Goal: Task Accomplishment & Management: Manage account settings

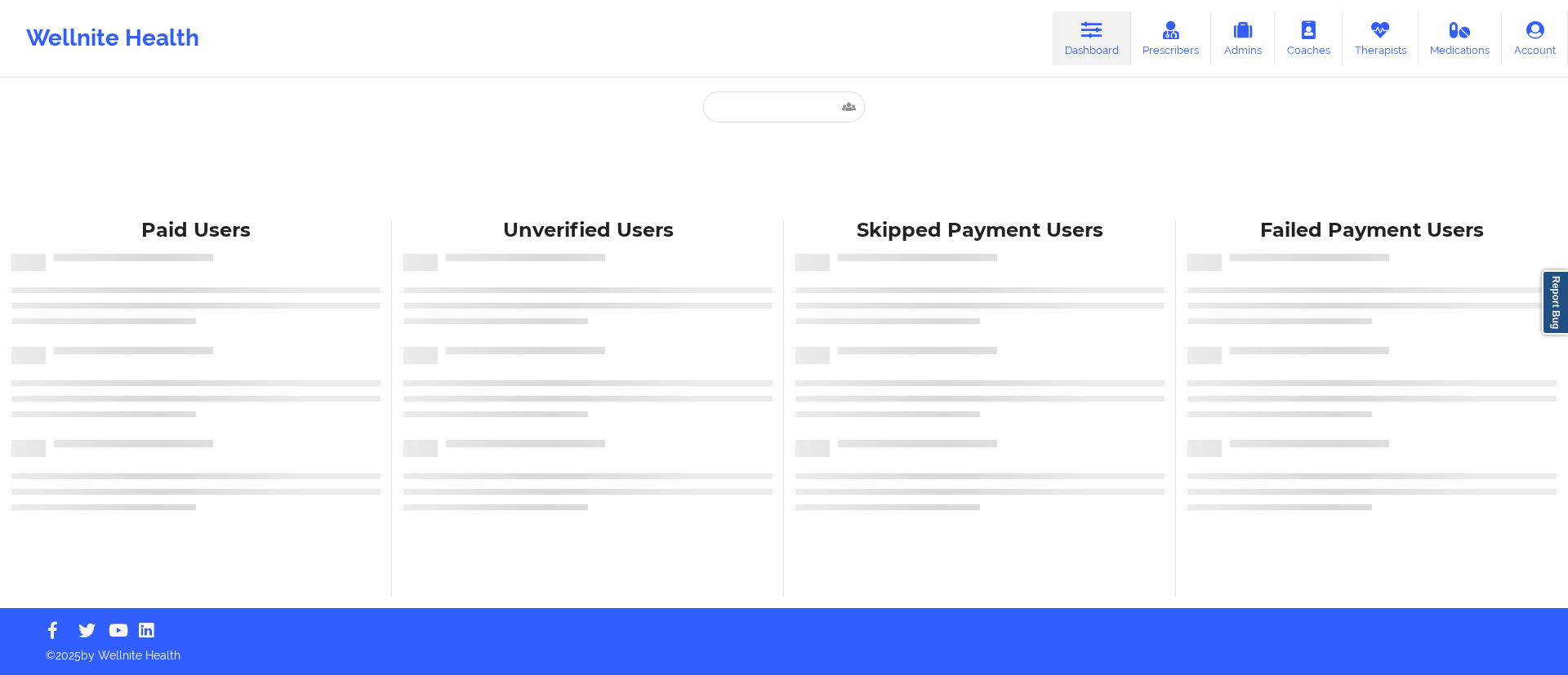
type input "[EMAIL_ADDRESS][DOMAIN_NAME]"
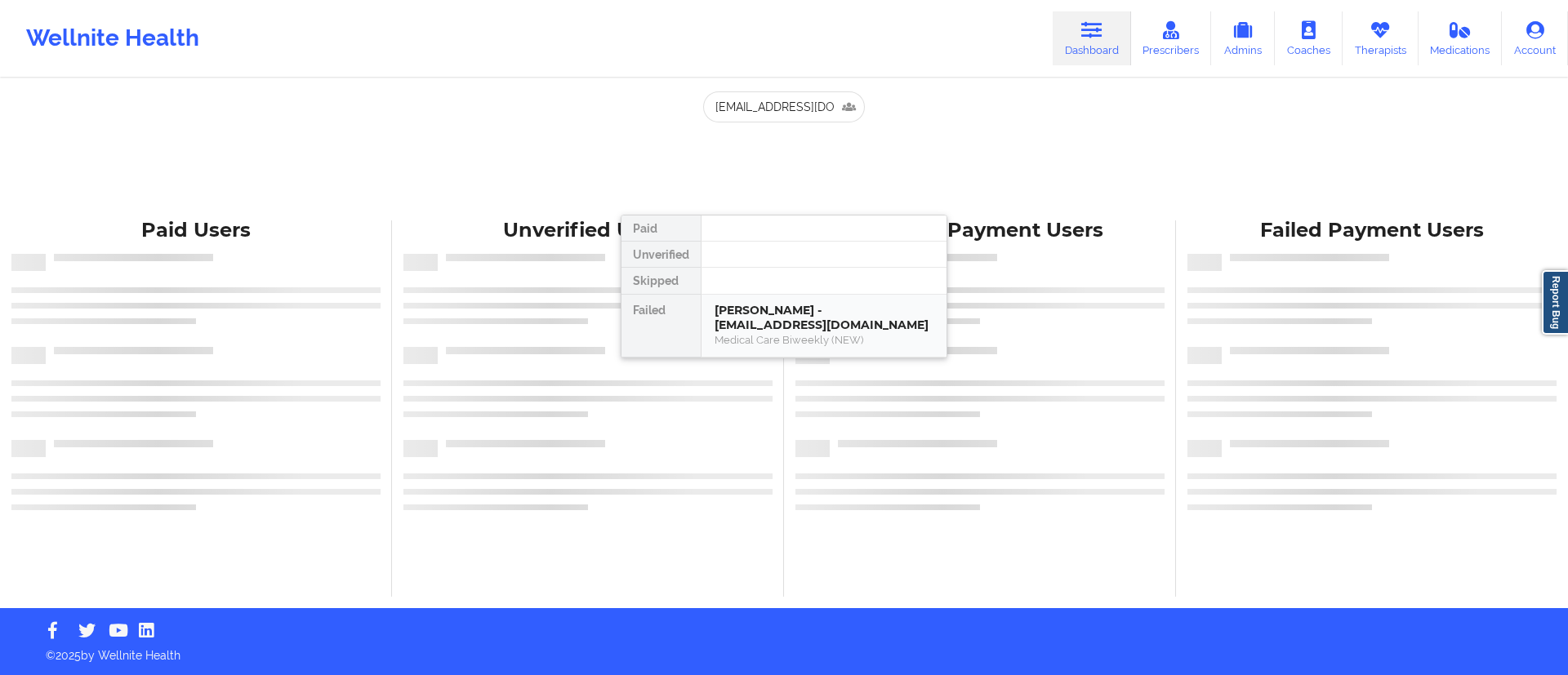
click at [787, 330] on div "[PERSON_NAME] - [EMAIL_ADDRESS][DOMAIN_NAME]" at bounding box center [823, 318] width 218 height 30
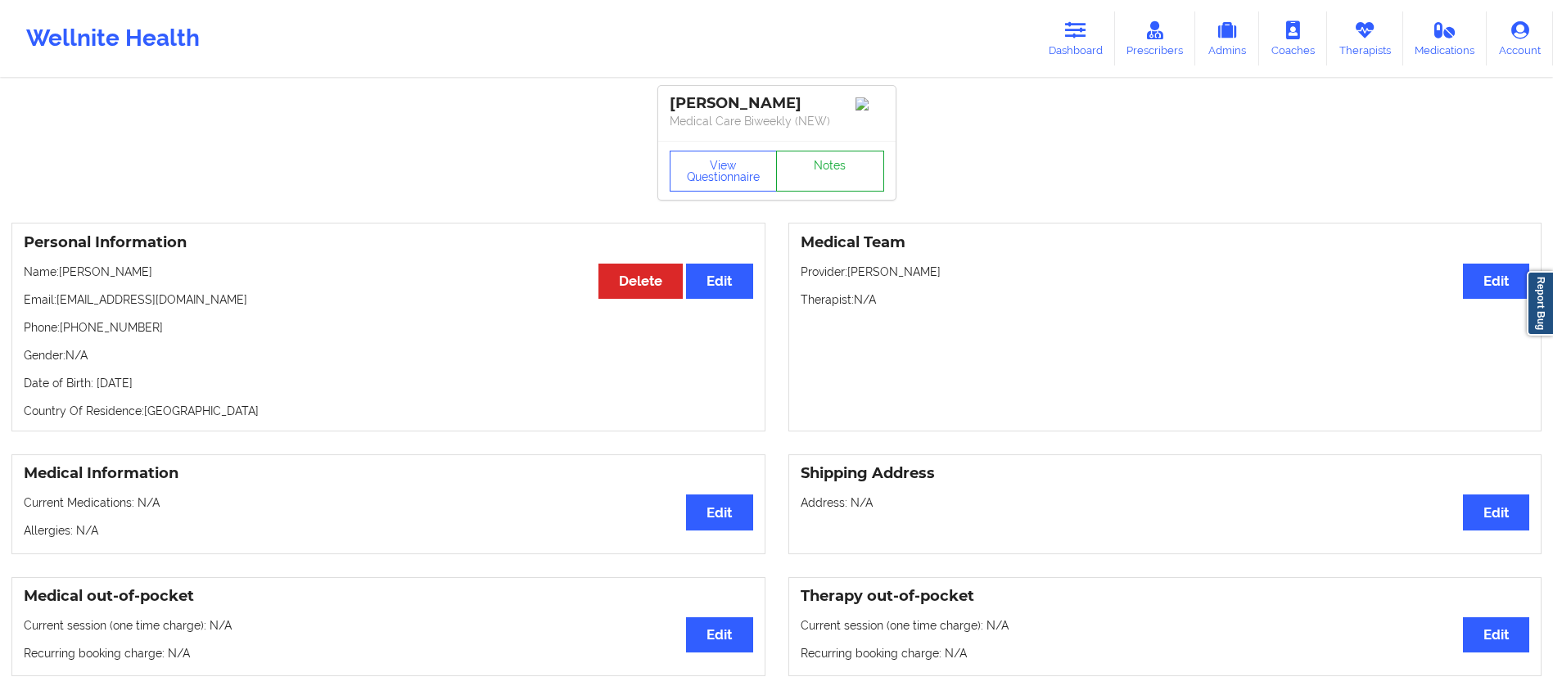
click at [812, 181] on link "Notes" at bounding box center [830, 171] width 108 height 41
click at [631, 289] on button "Delete" at bounding box center [641, 281] width 84 height 35
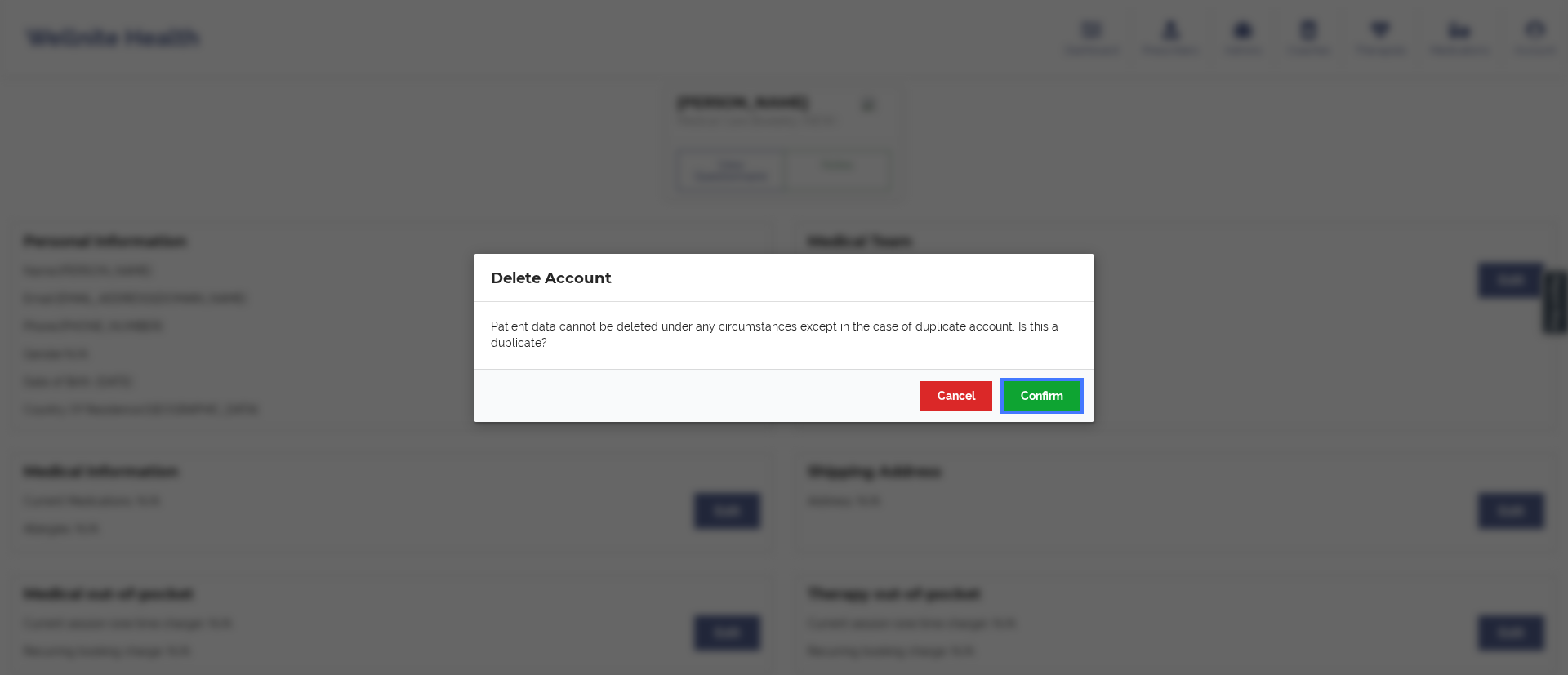
click at [1035, 399] on button "Confirm" at bounding box center [1041, 395] width 77 height 29
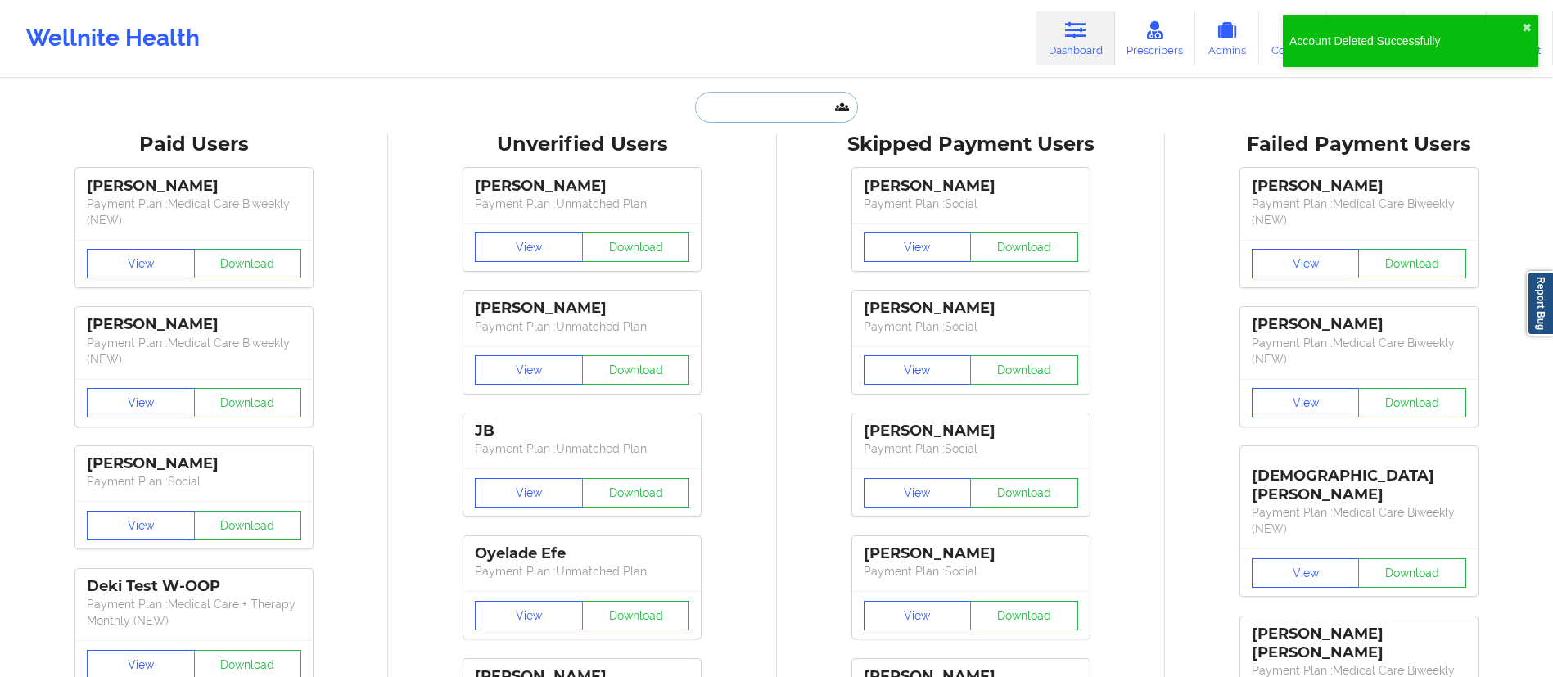
click at [740, 113] on input "text" at bounding box center [776, 107] width 162 height 31
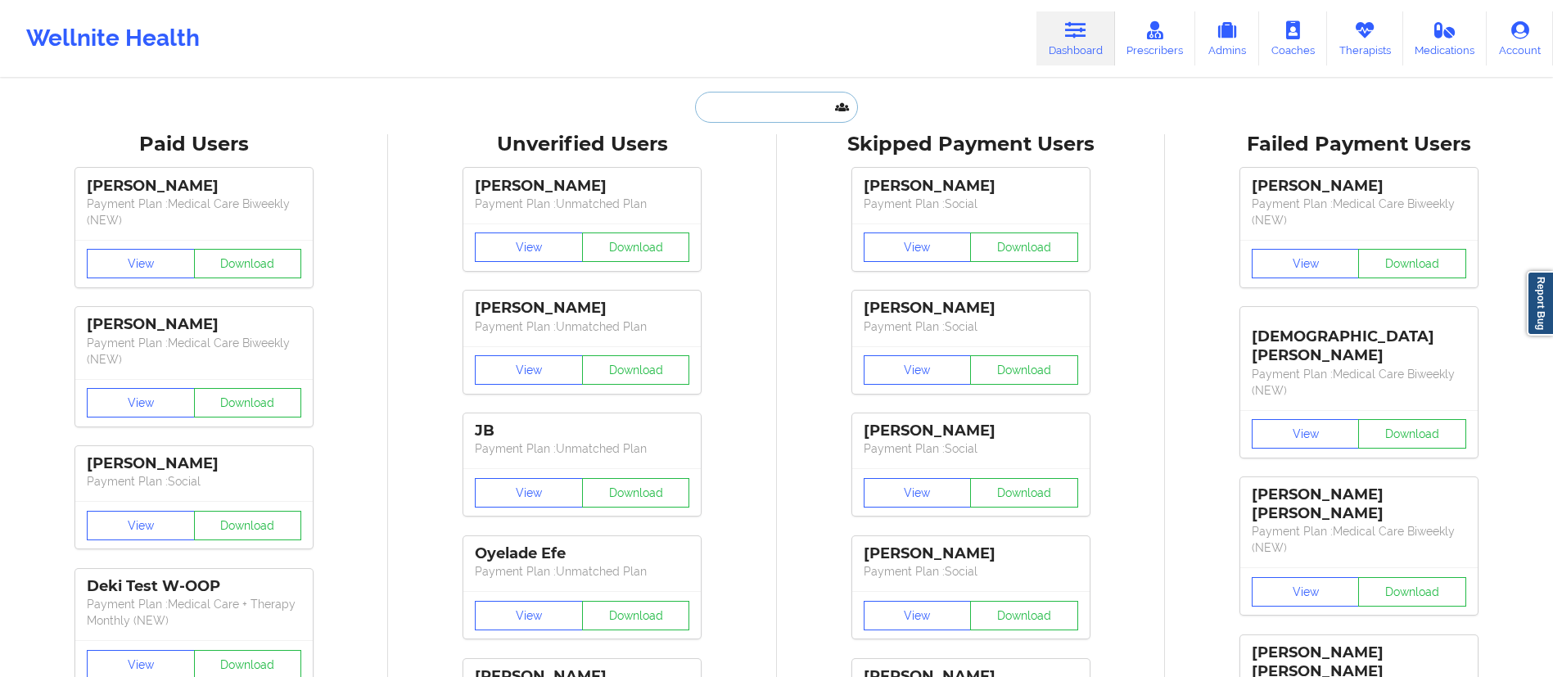
paste input "[EMAIL_ADDRESS][DOMAIN_NAME]"
type input "[EMAIL_ADDRESS][DOMAIN_NAME]"
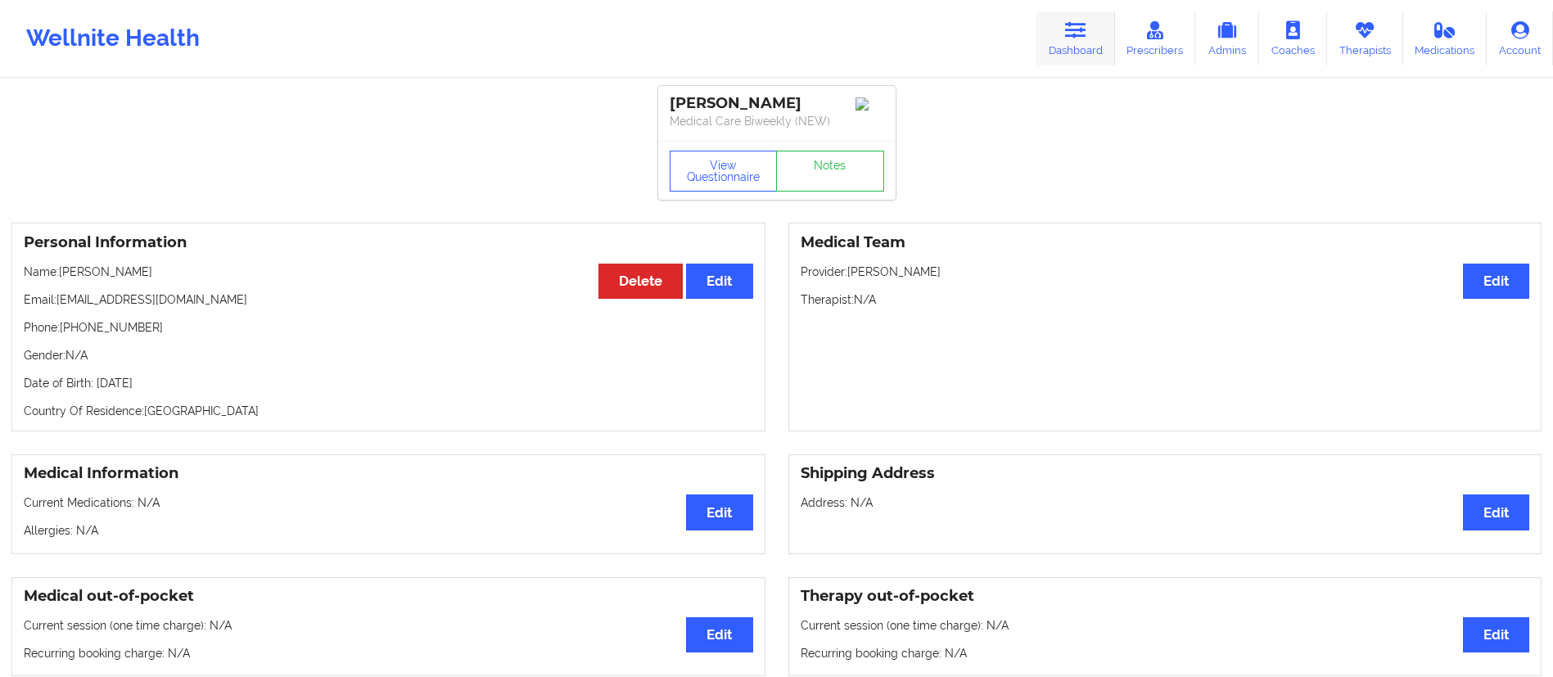
click at [1078, 43] on link "Dashboard" at bounding box center [1076, 38] width 79 height 54
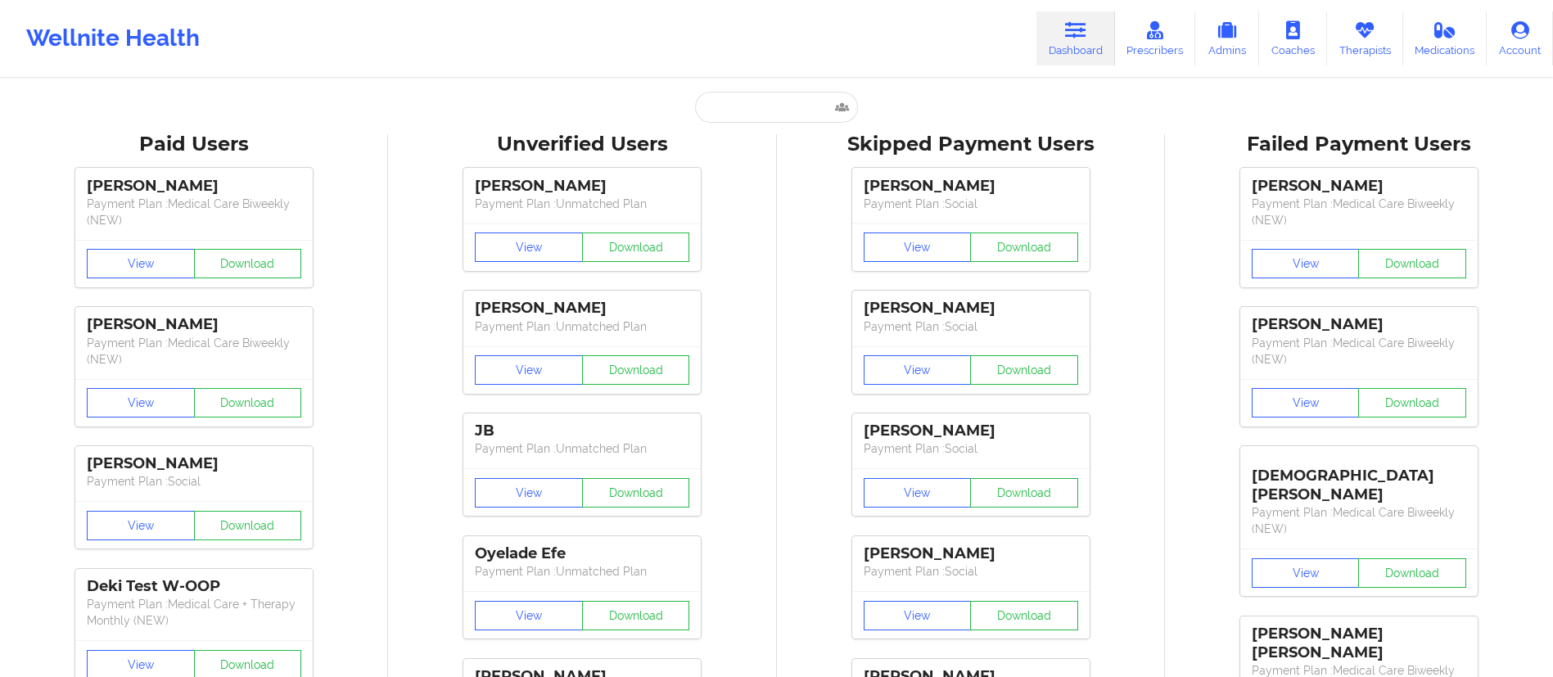
click at [753, 103] on input "text" at bounding box center [776, 107] width 162 height 31
paste input "[EMAIL_ADDRESS][DOMAIN_NAME]"
type input "[EMAIL_ADDRESS][DOMAIN_NAME]"
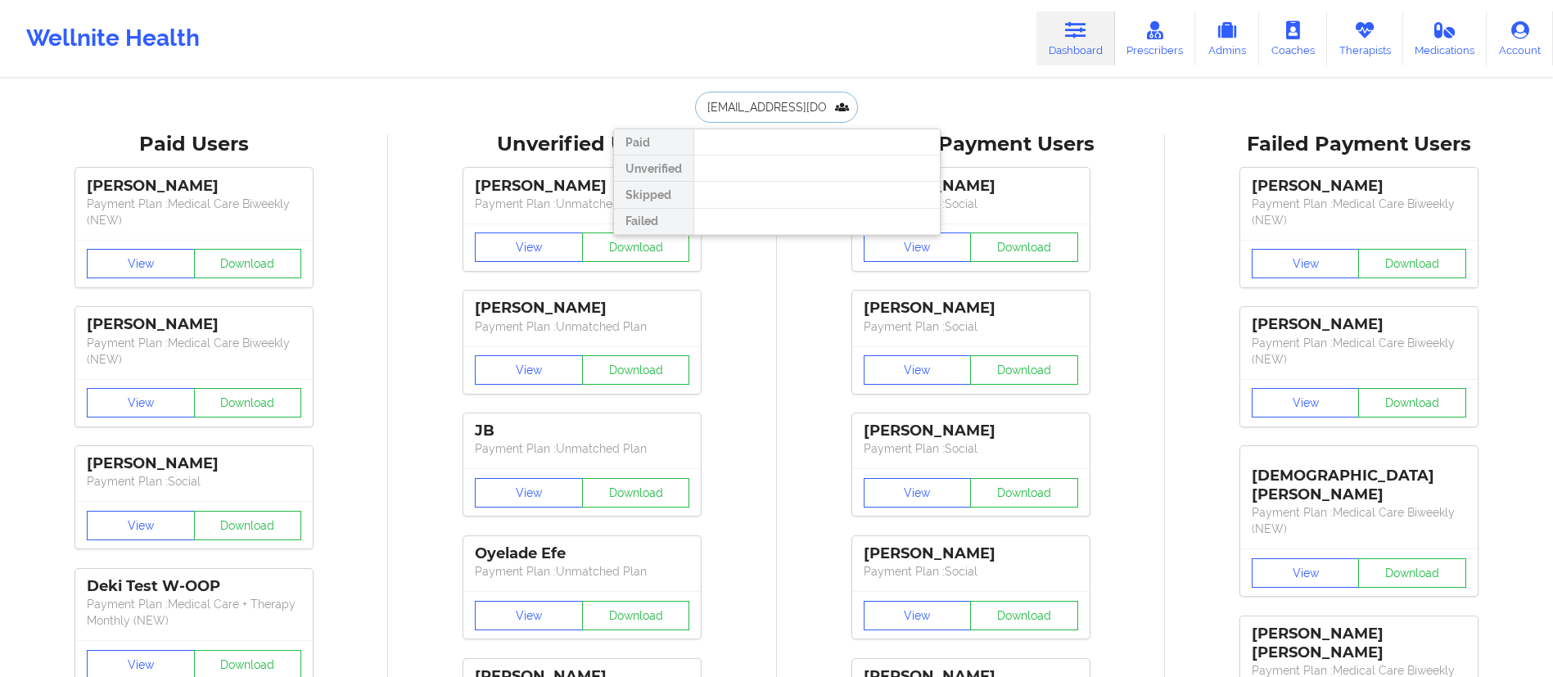
scroll to position [0, 11]
click at [751, 176] on div "[PERSON_NAME] - [EMAIL_ADDRESS][DOMAIN_NAME]" at bounding box center [816, 179] width 219 height 30
